Goal: Information Seeking & Learning: Learn about a topic

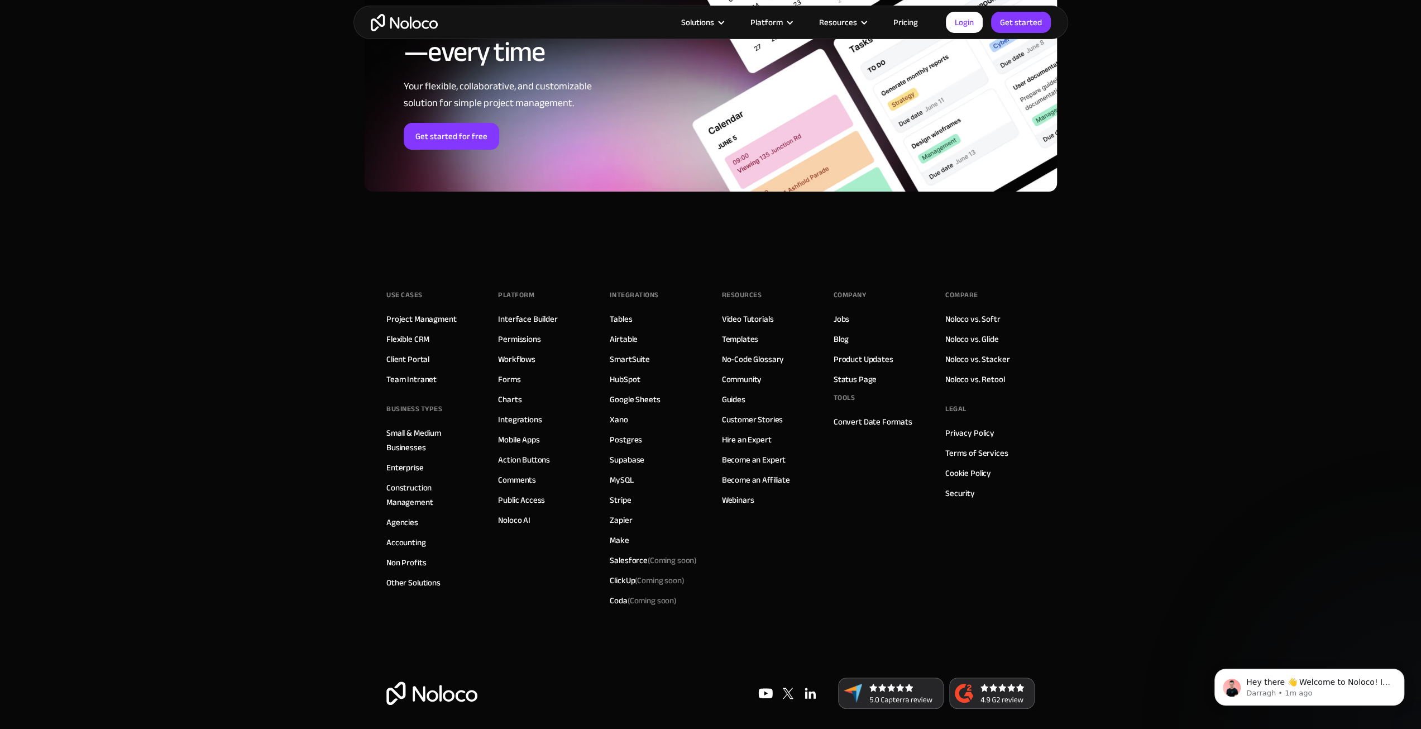
scroll to position [4488, 0]
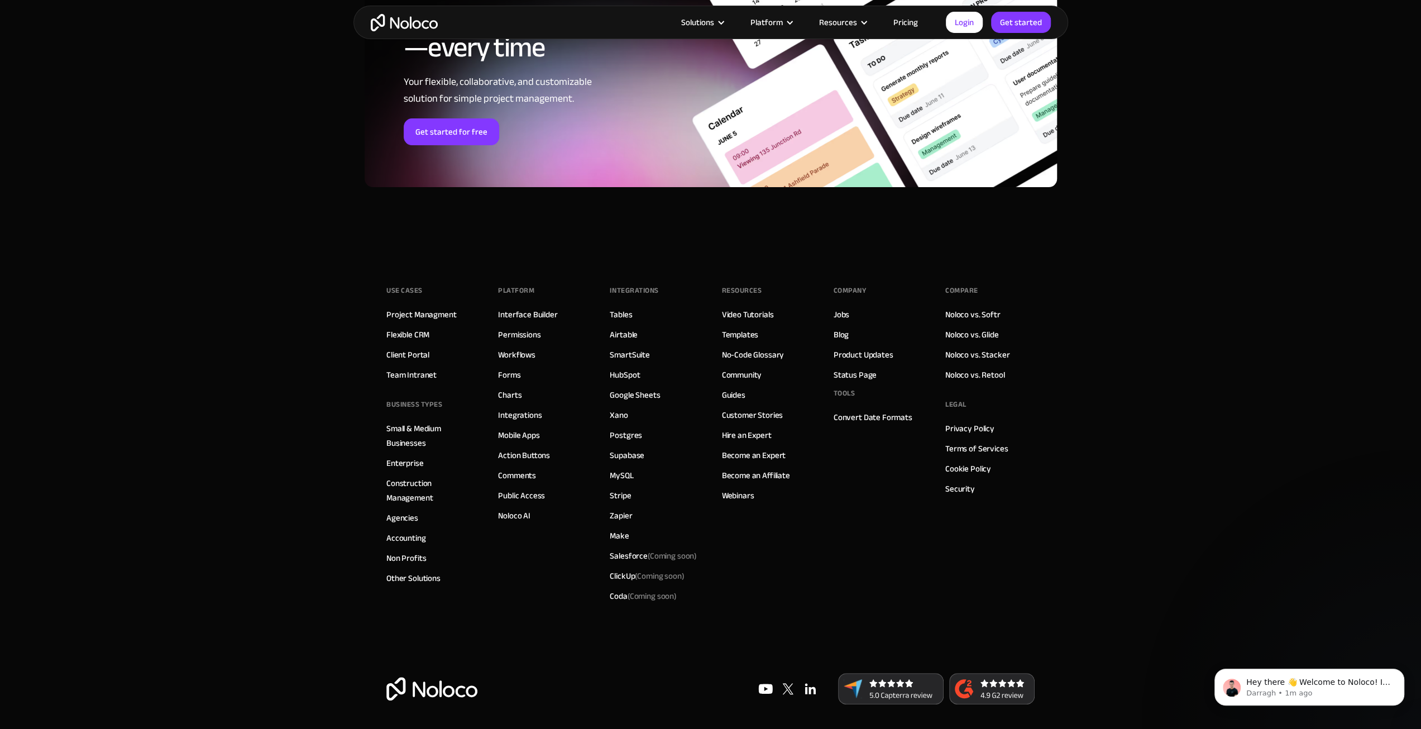
click at [908, 22] on link "Pricing" at bounding box center [906, 22] width 52 height 15
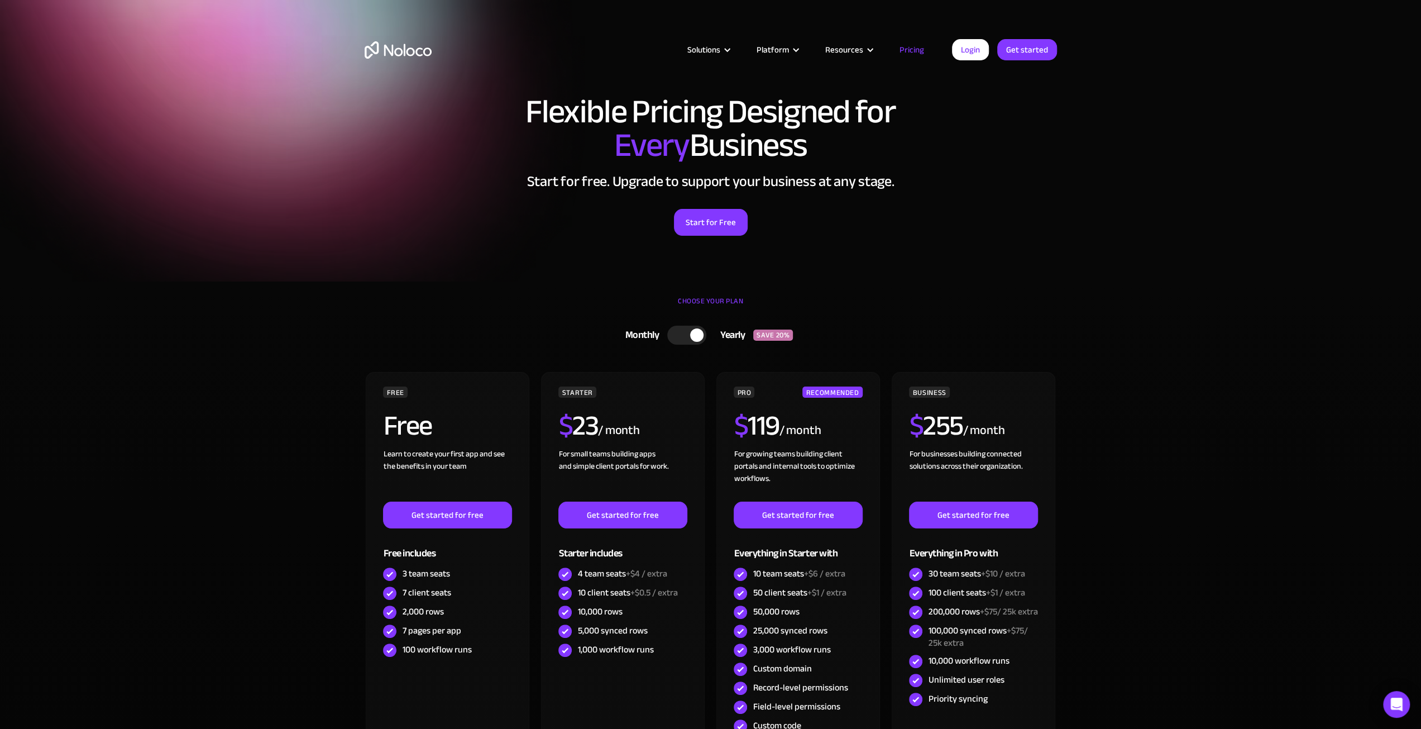
click at [671, 329] on div at bounding box center [686, 335] width 39 height 19
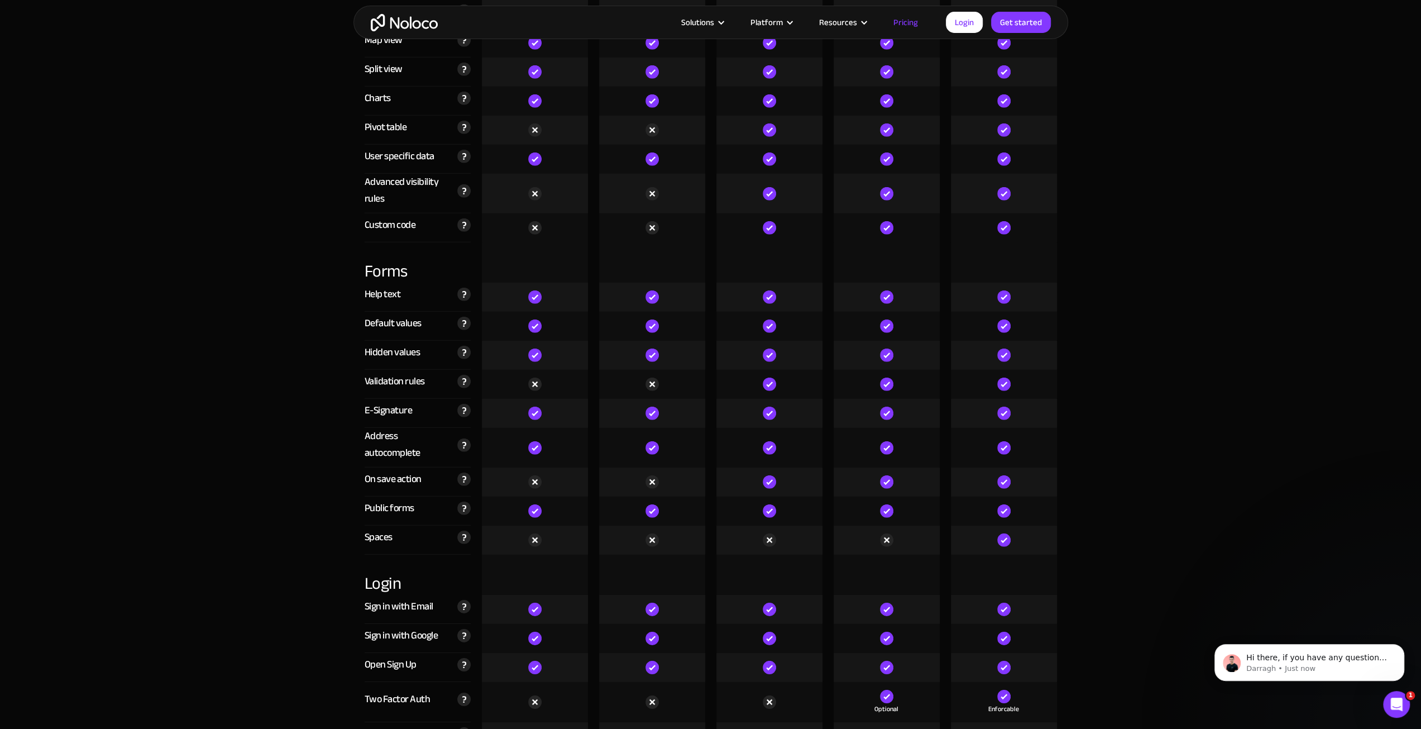
scroll to position [3407, 0]
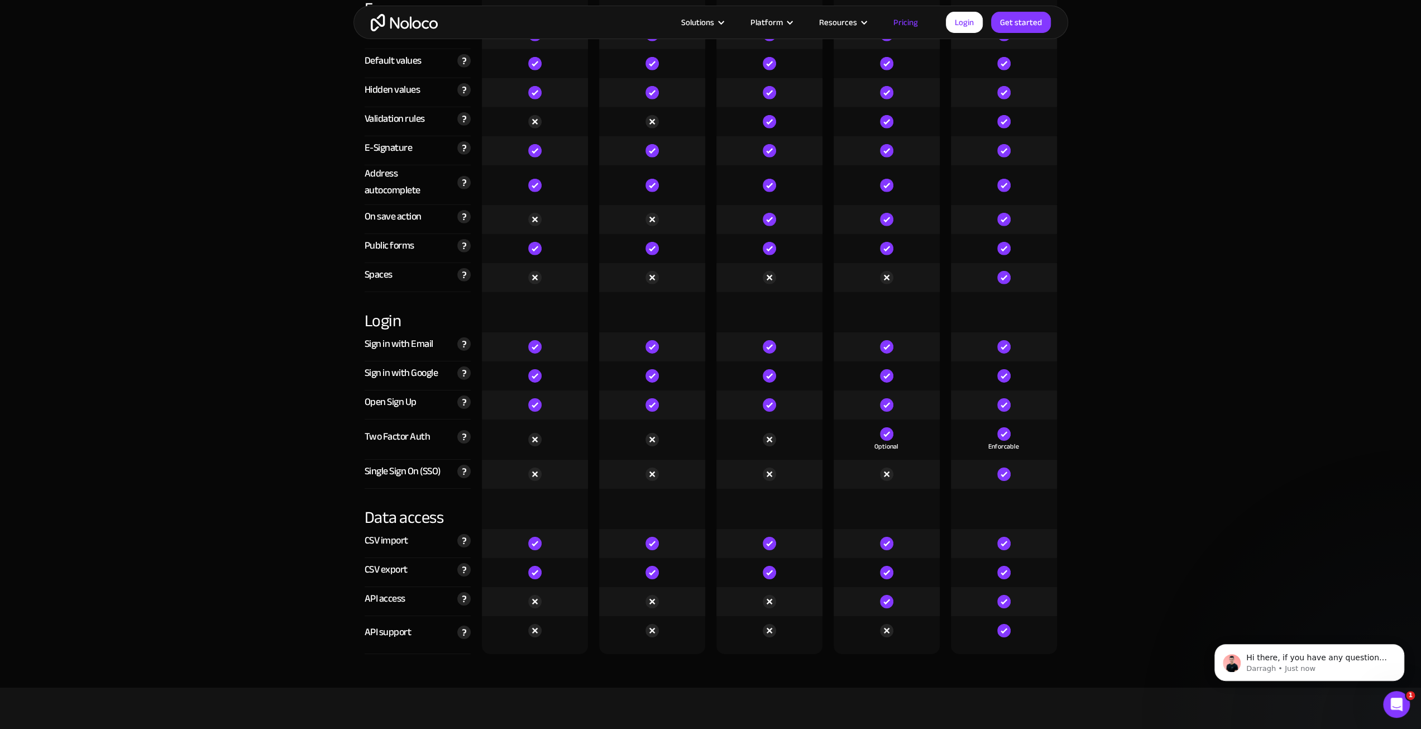
click at [407, 21] on img "home" at bounding box center [404, 22] width 67 height 17
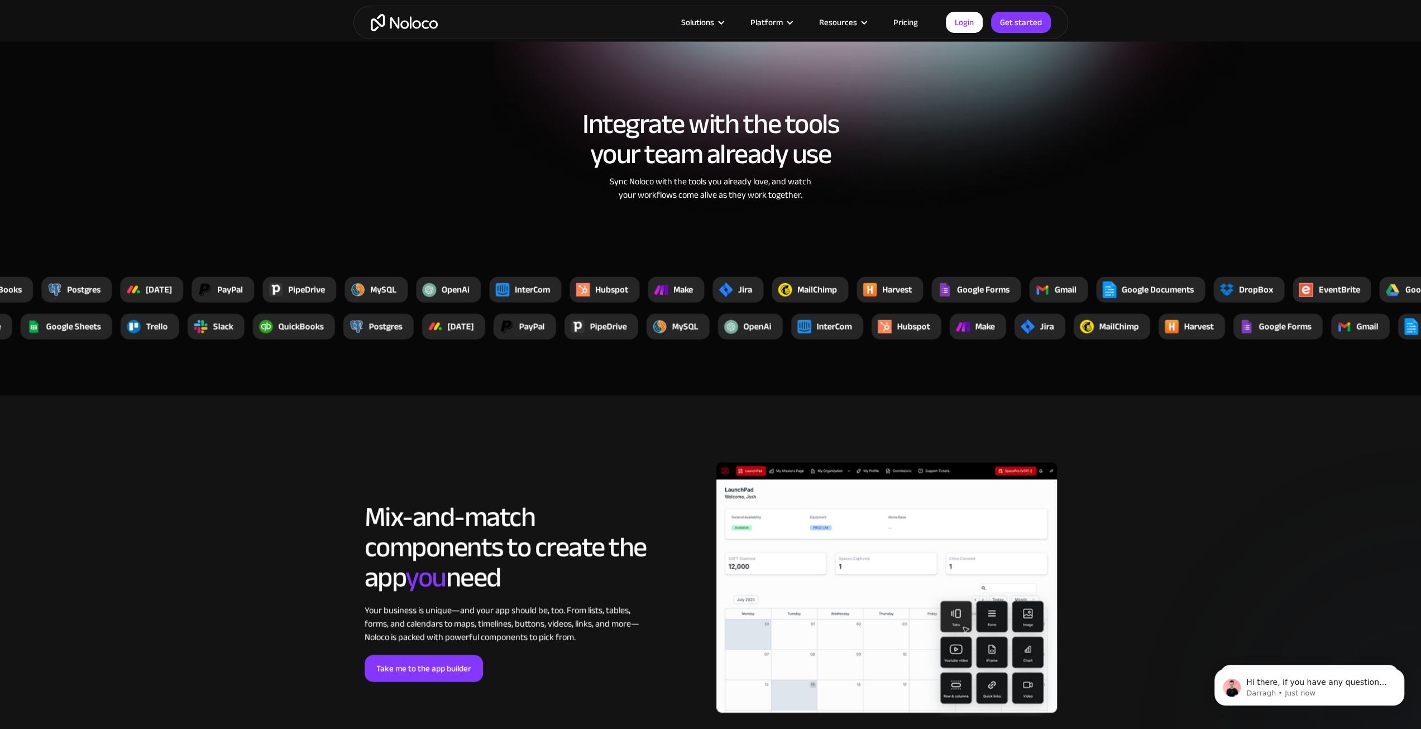
scroll to position [2234, 0]
